Goal: Transaction & Acquisition: Purchase product/service

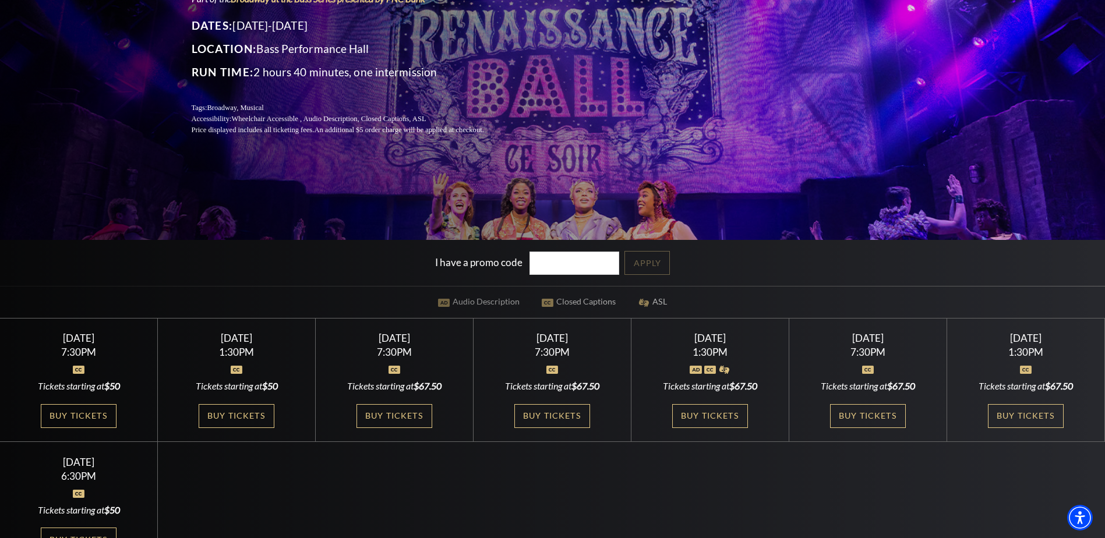
scroll to position [233, 0]
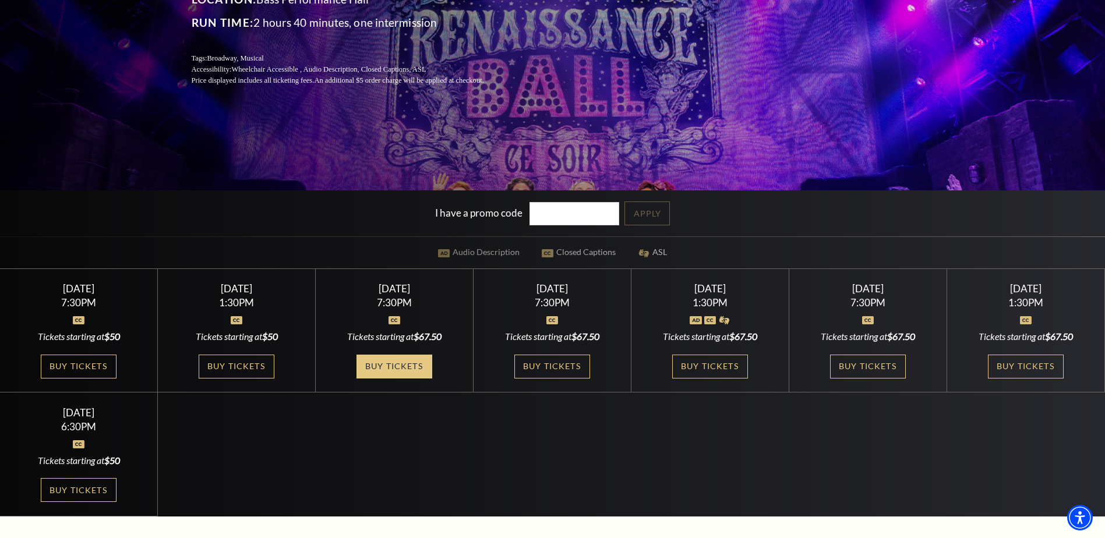
click at [408, 365] on link "Buy Tickets" at bounding box center [395, 367] width 76 height 24
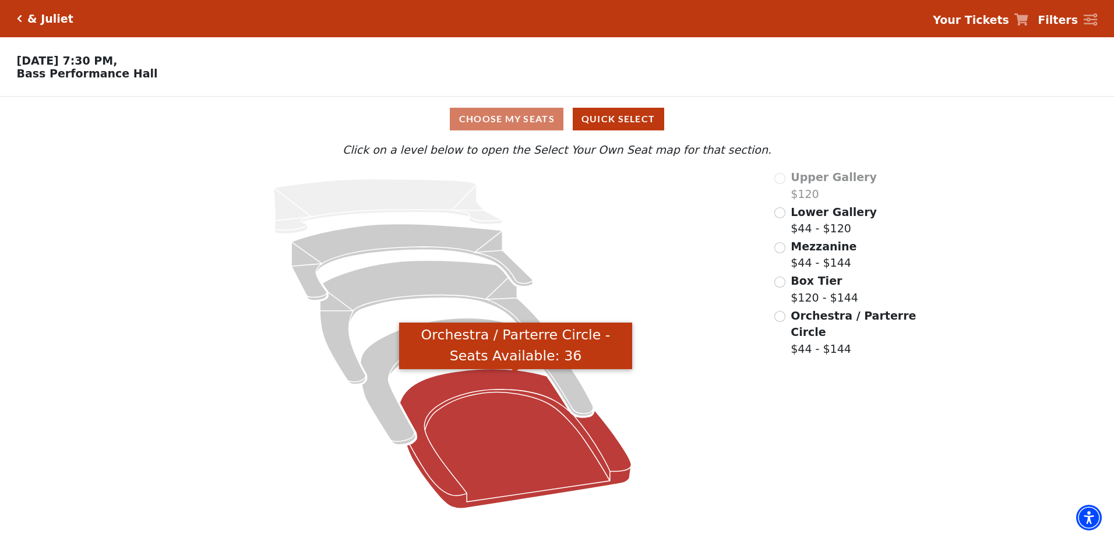
click at [554, 431] on icon "Orchestra / Parterre Circle - Seats Available: 36" at bounding box center [515, 439] width 231 height 140
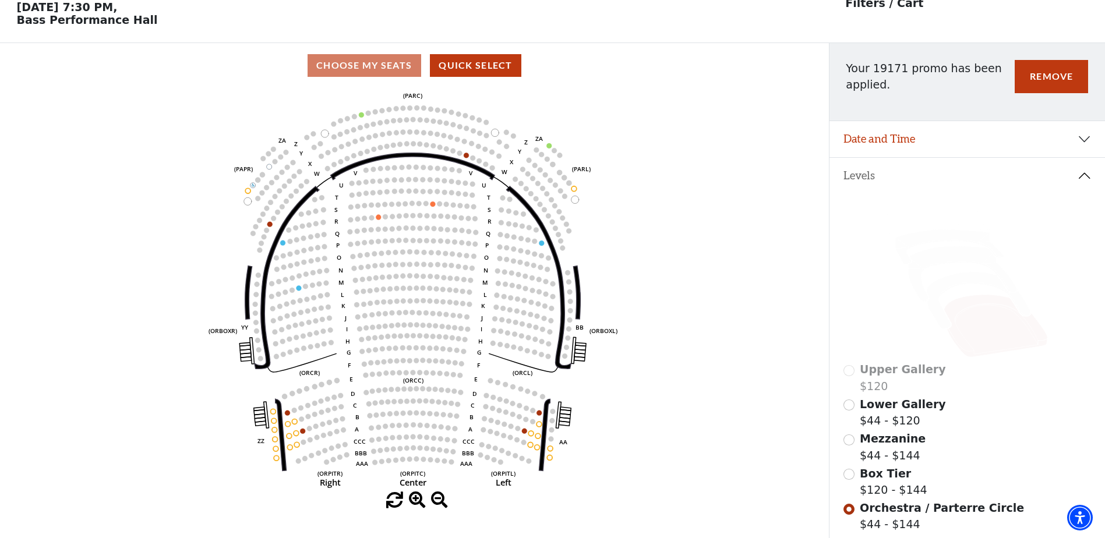
scroll to position [54, 0]
click at [851, 475] on input "Box Tier$120 - $144\a" at bounding box center [849, 473] width 11 height 11
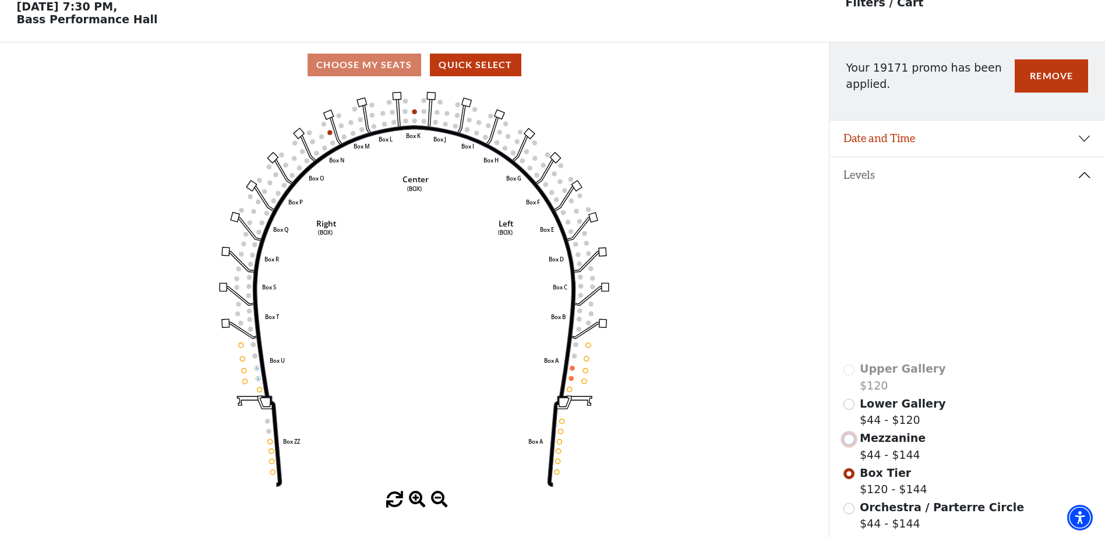
click at [853, 445] on input "Mezzanine$44 - $144\a" at bounding box center [849, 439] width 11 height 11
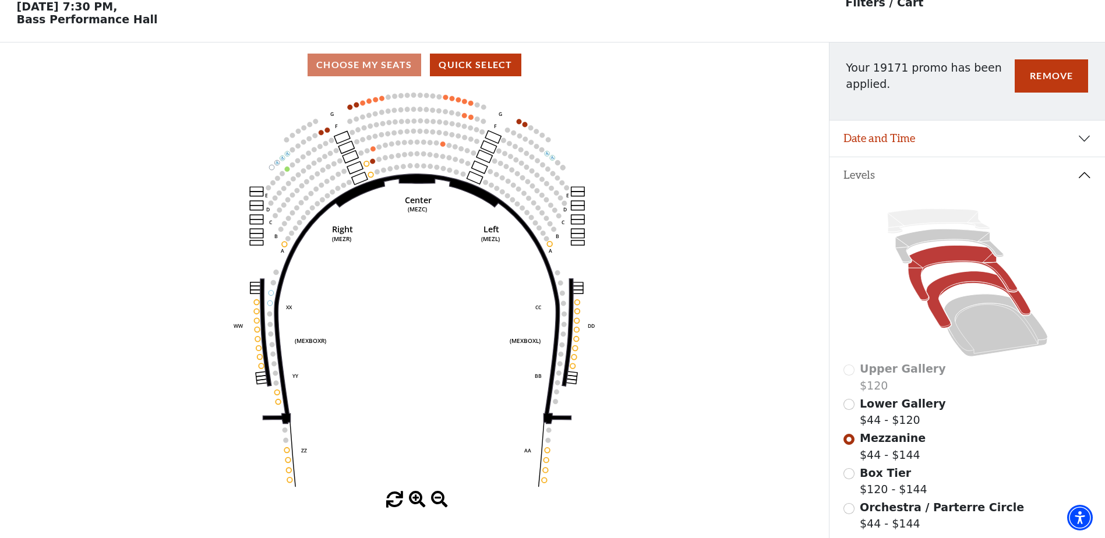
click at [947, 294] on icon at bounding box center [978, 299] width 104 height 57
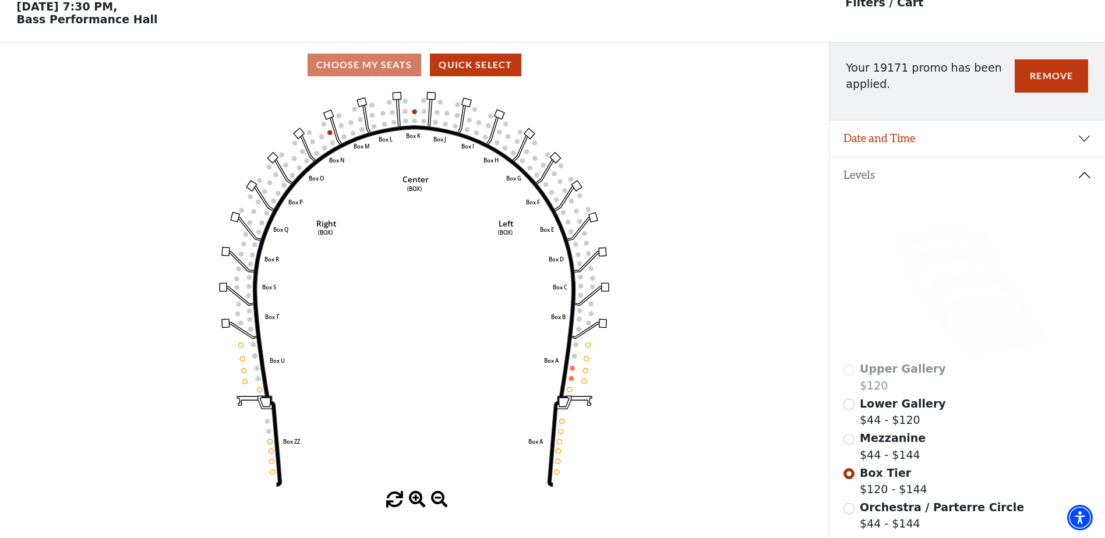
click at [948, 234] on icon at bounding box center [968, 282] width 248 height 157
click at [948, 239] on icon at bounding box center [949, 246] width 108 height 34
